Goal: Navigation & Orientation: Find specific page/section

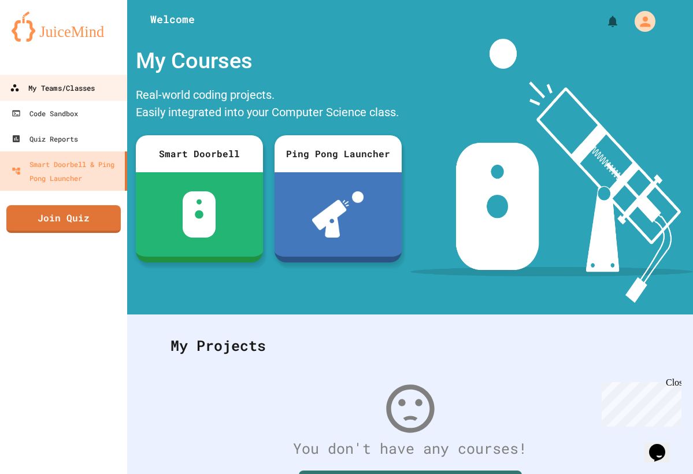
click at [82, 86] on div "My Teams/Classes" at bounding box center [52, 88] width 85 height 14
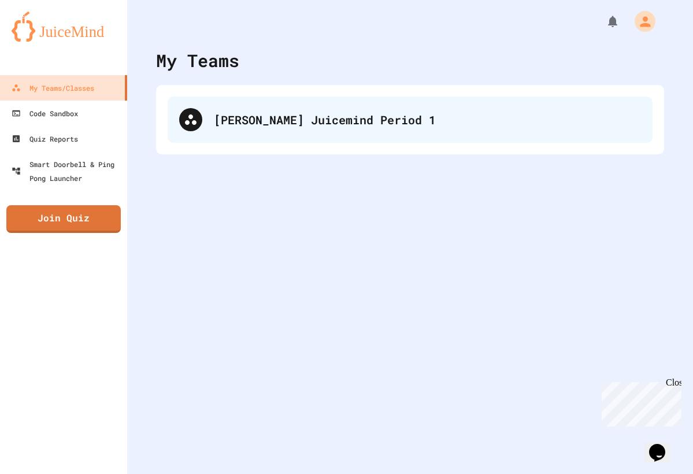
click at [253, 126] on div "[PERSON_NAME] Juicemind Period 1" at bounding box center [427, 119] width 427 height 17
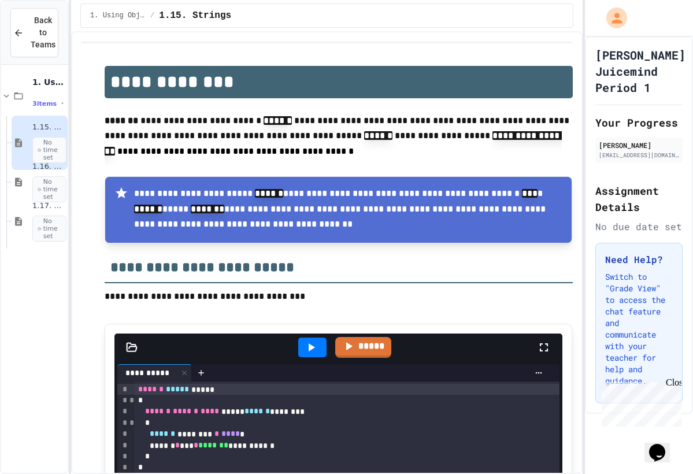
click at [452, 179] on div "**********" at bounding box center [346, 237] width 693 height 474
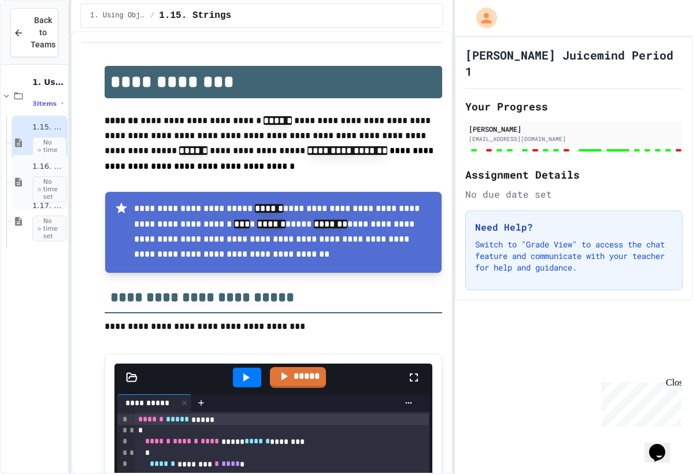
click at [52, 186] on span "No time set" at bounding box center [49, 189] width 34 height 27
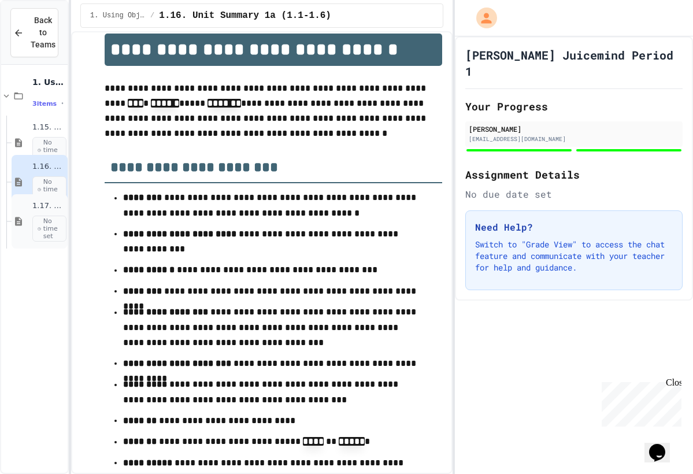
click at [40, 228] on circle at bounding box center [39, 228] width 3 height 3
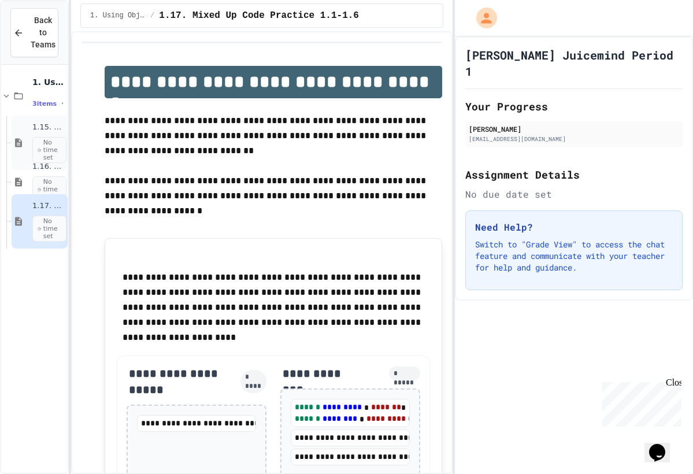
click at [47, 146] on span "No time set" at bounding box center [49, 150] width 34 height 27
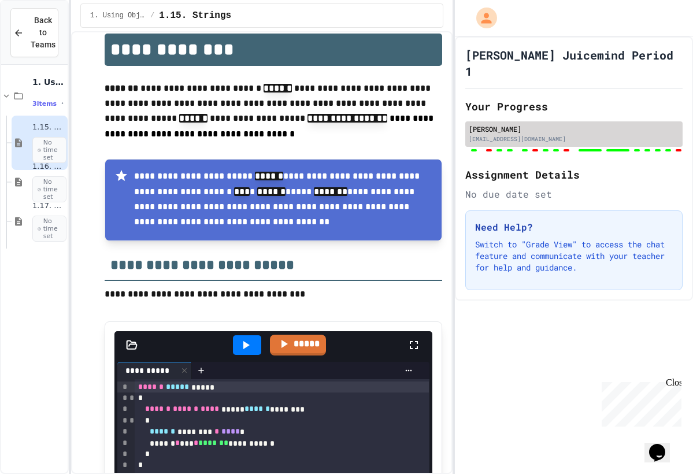
click at [596, 124] on div "[PERSON_NAME]" at bounding box center [574, 129] width 211 height 10
